Goal: Information Seeking & Learning: Learn about a topic

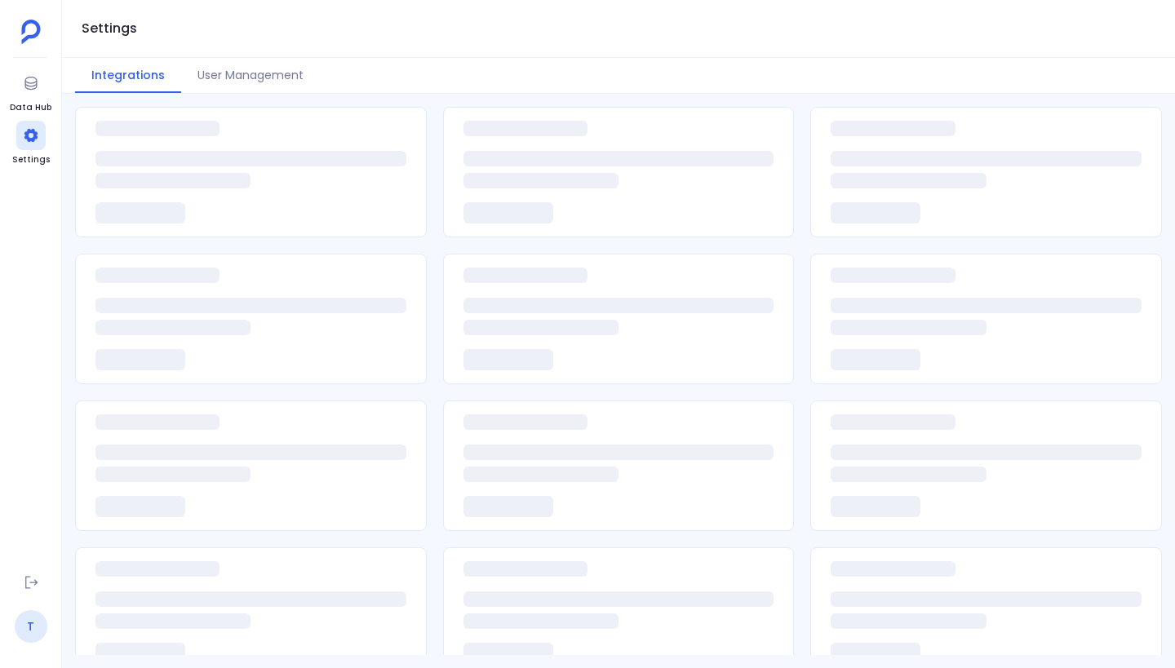
click at [41, 635] on link "T" at bounding box center [31, 626] width 33 height 33
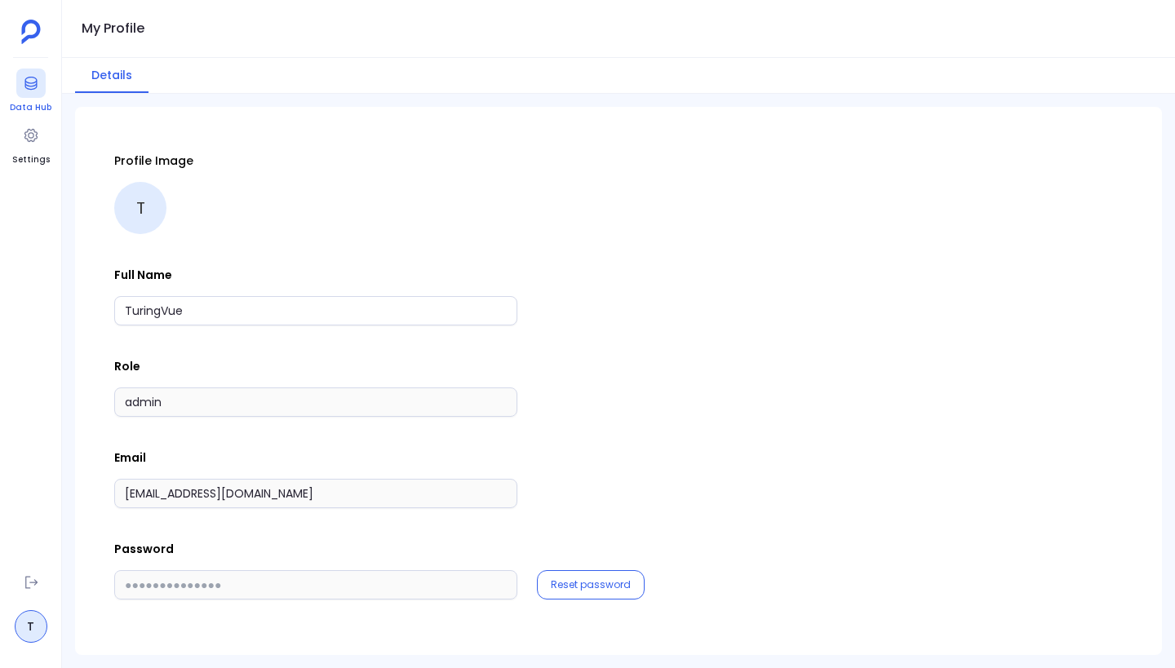
click at [25, 78] on icon at bounding box center [30, 83] width 12 height 13
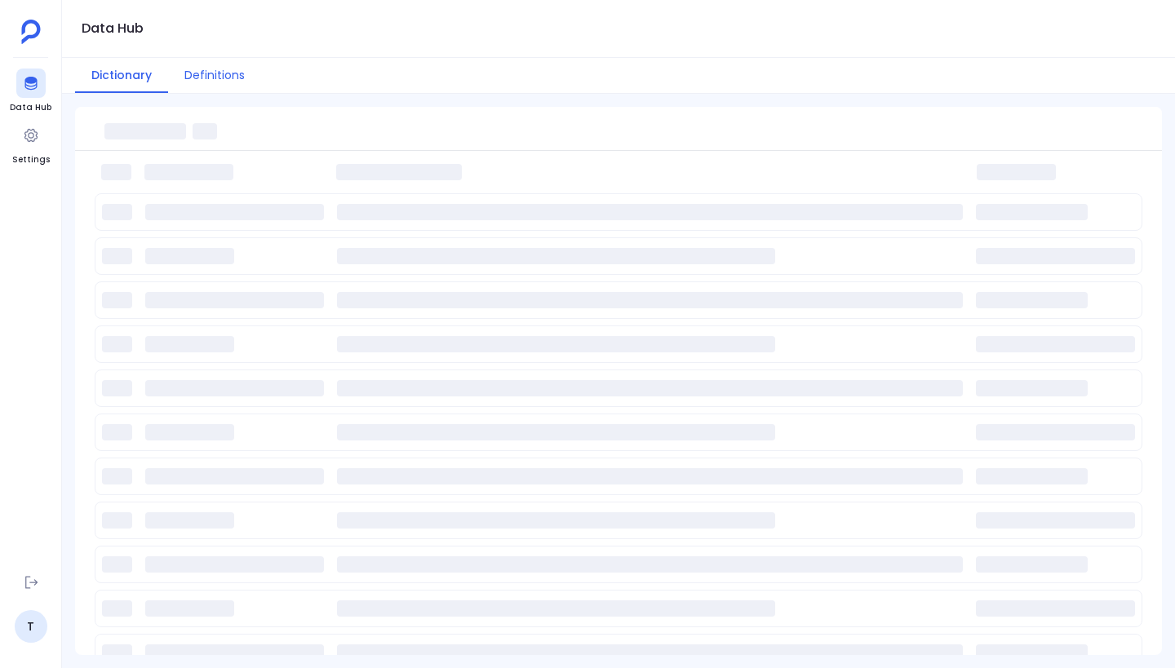
click at [211, 73] on button "Definitions" at bounding box center [214, 75] width 93 height 35
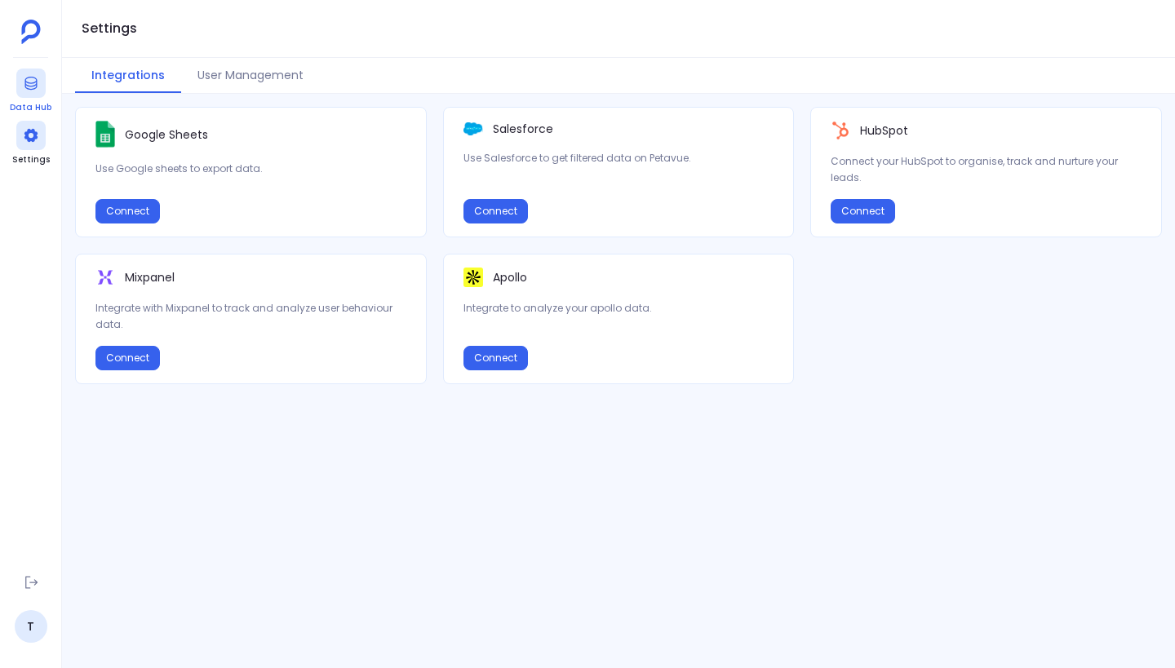
click at [38, 83] on div at bounding box center [30, 83] width 29 height 29
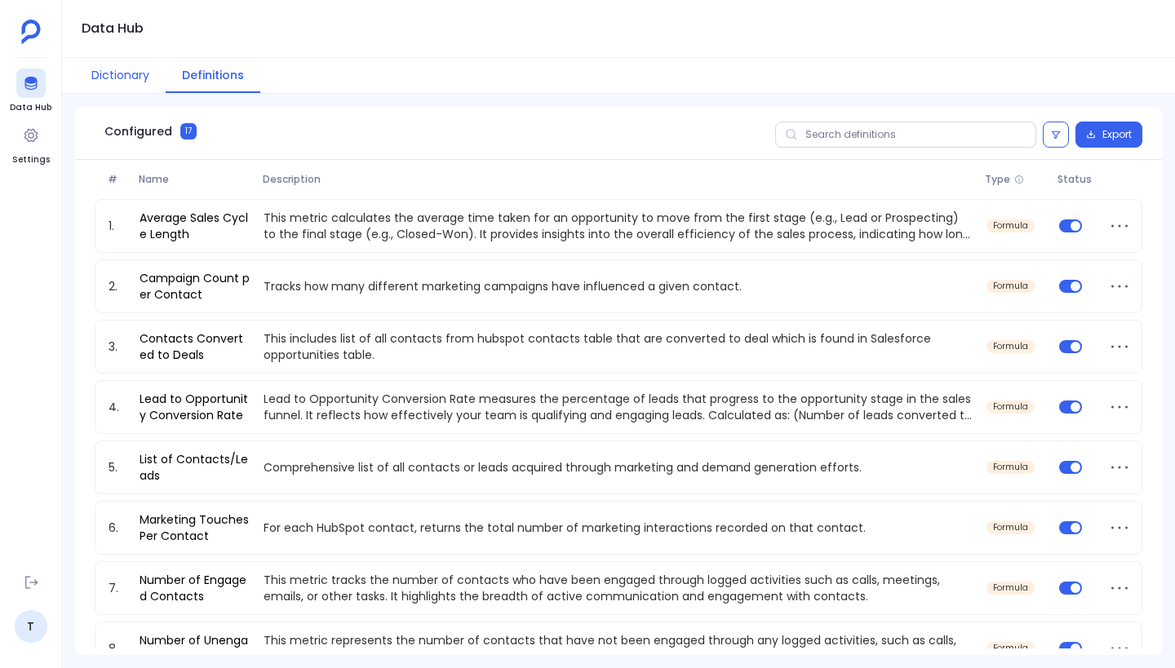
click at [119, 70] on button "Dictionary" at bounding box center [120, 75] width 91 height 35
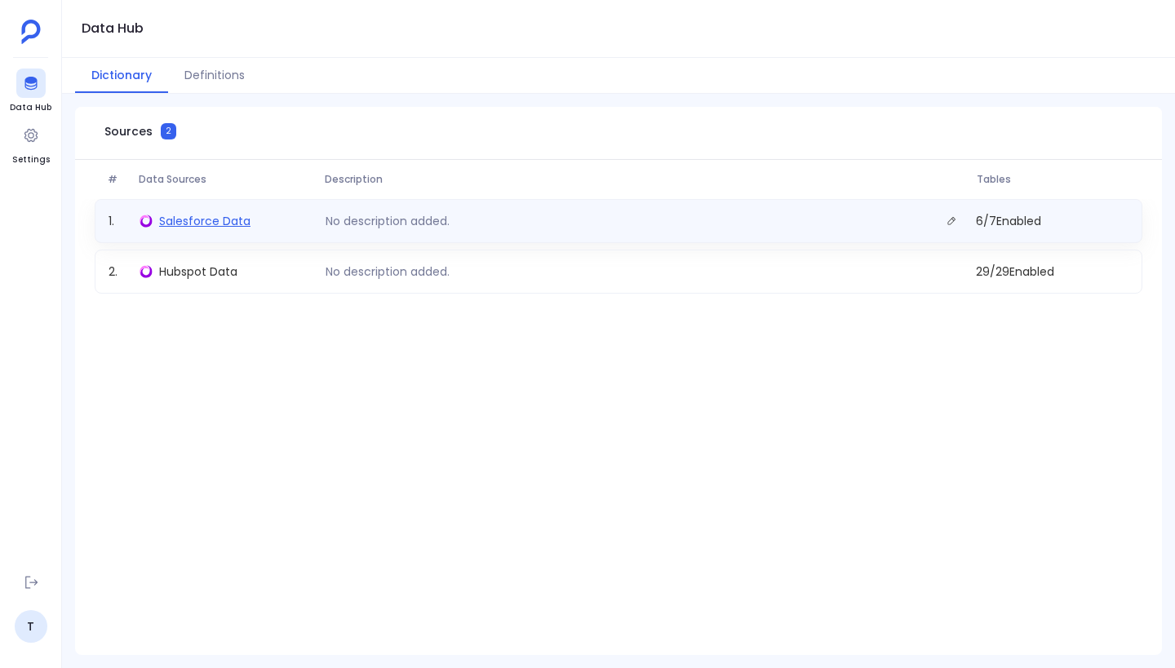
click at [236, 222] on span "Salesforce Data" at bounding box center [204, 221] width 91 height 16
